Goal: Check status: Check status

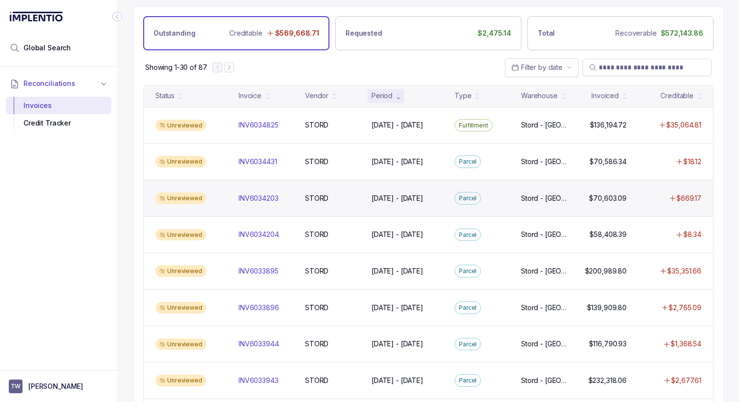
scroll to position [42, 0]
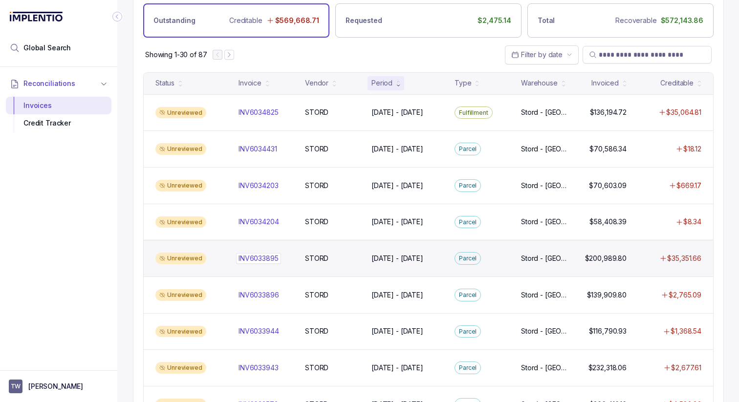
click at [247, 259] on p "INV6033895" at bounding box center [258, 258] width 45 height 11
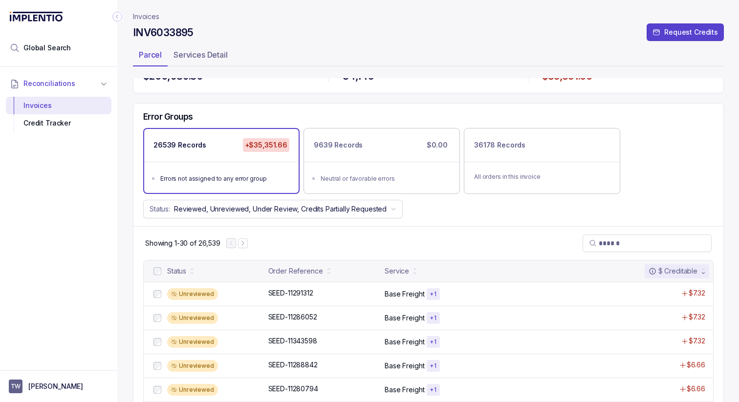
scroll to position [28, 0]
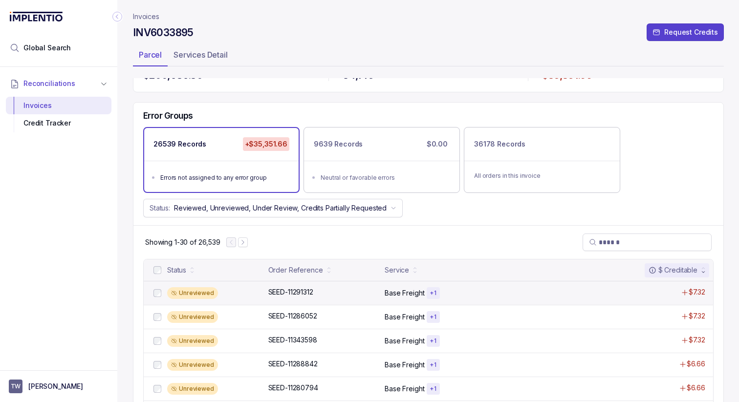
click at [238, 295] on div "Unreviewed" at bounding box center [214, 293] width 95 height 12
